Goal: Transaction & Acquisition: Purchase product/service

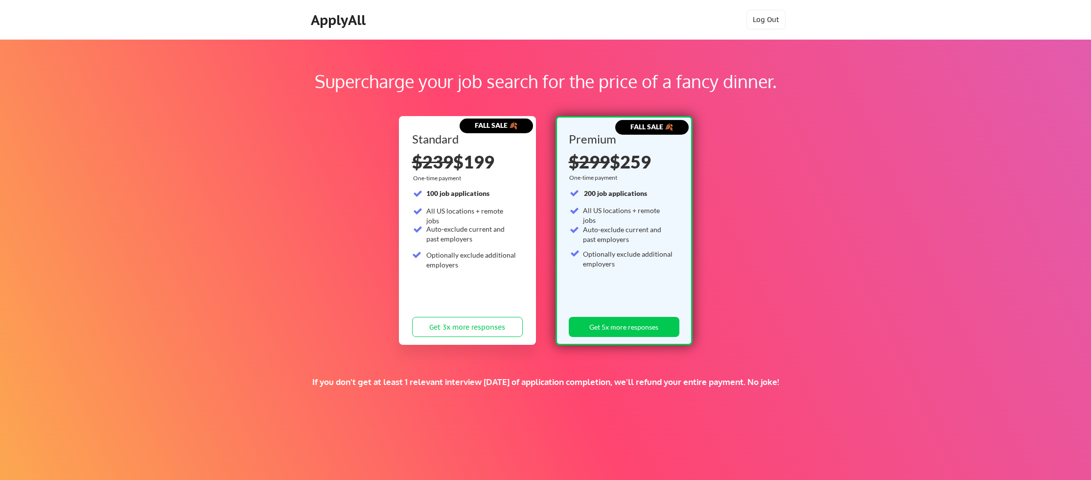
scroll to position [94, 0]
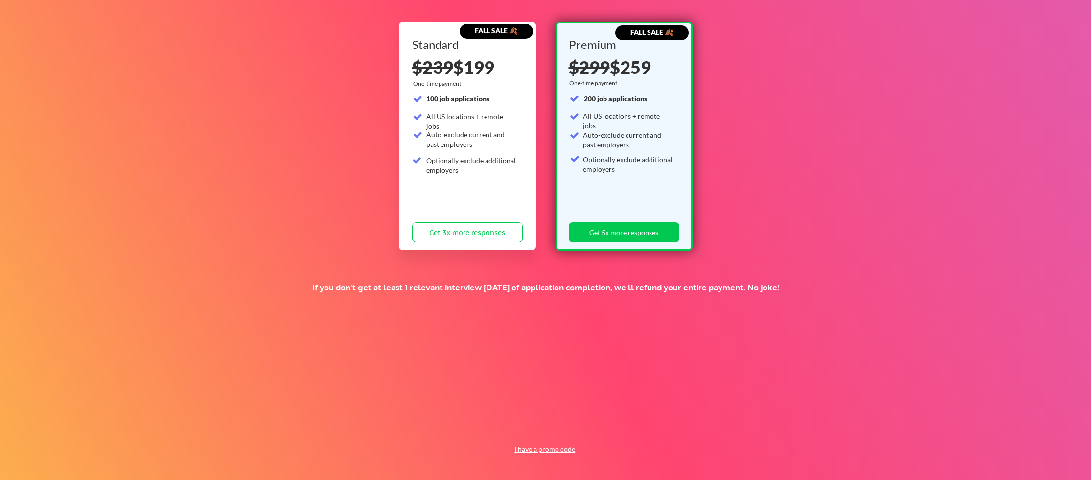
click at [550, 449] on button "I have a promo code" at bounding box center [545, 449] width 72 height 12
click at [535, 426] on input "input" at bounding box center [521, 426] width 91 height 20
type input "backformore"
click at [611, 432] on button "Submit" at bounding box center [597, 426] width 51 height 20
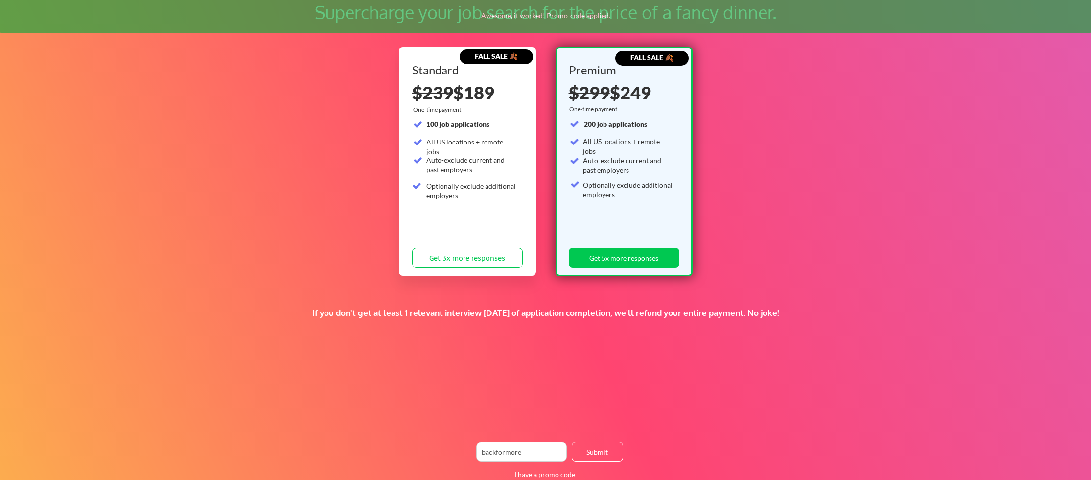
scroll to position [68, 0]
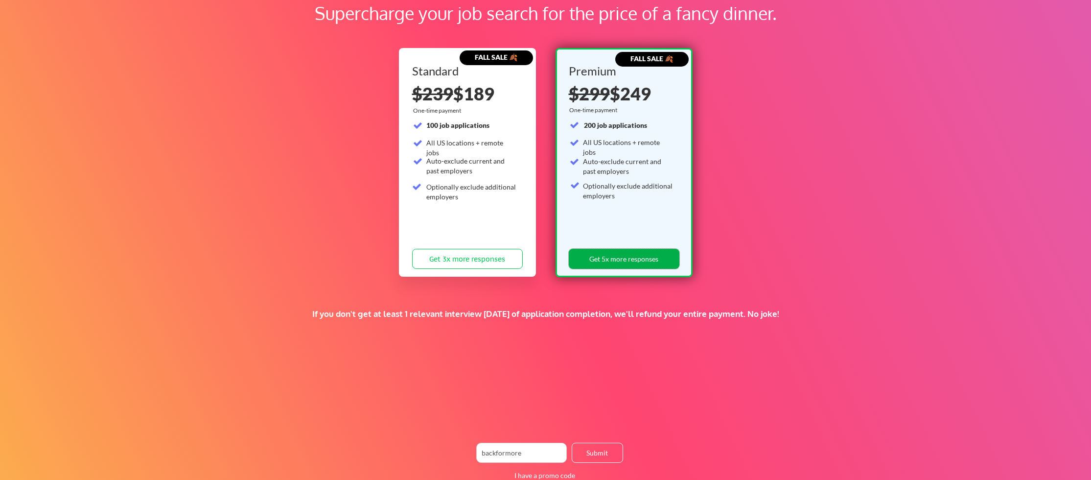
click at [616, 258] on button "Get 5x more responses" at bounding box center [624, 259] width 111 height 20
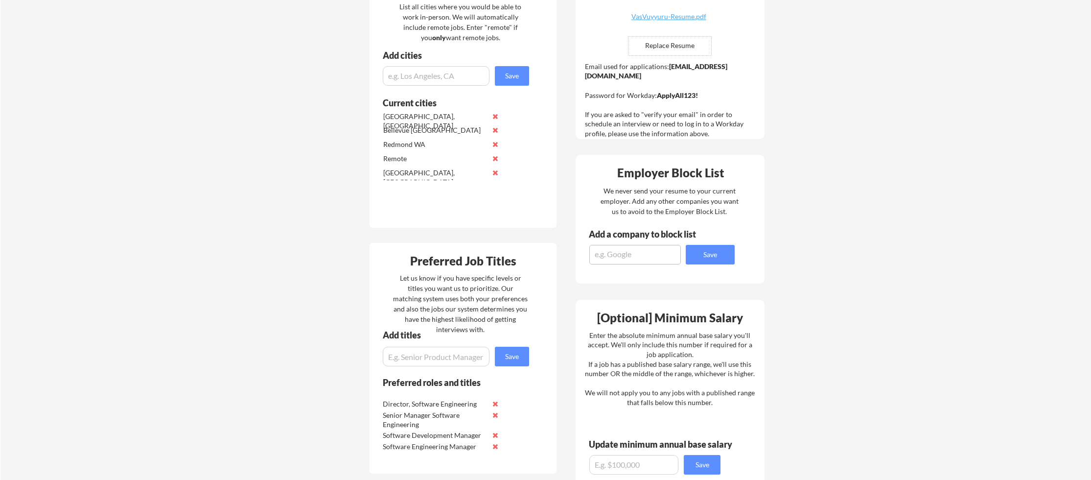
scroll to position [275, 0]
